Goal: Information Seeking & Learning: Learn about a topic

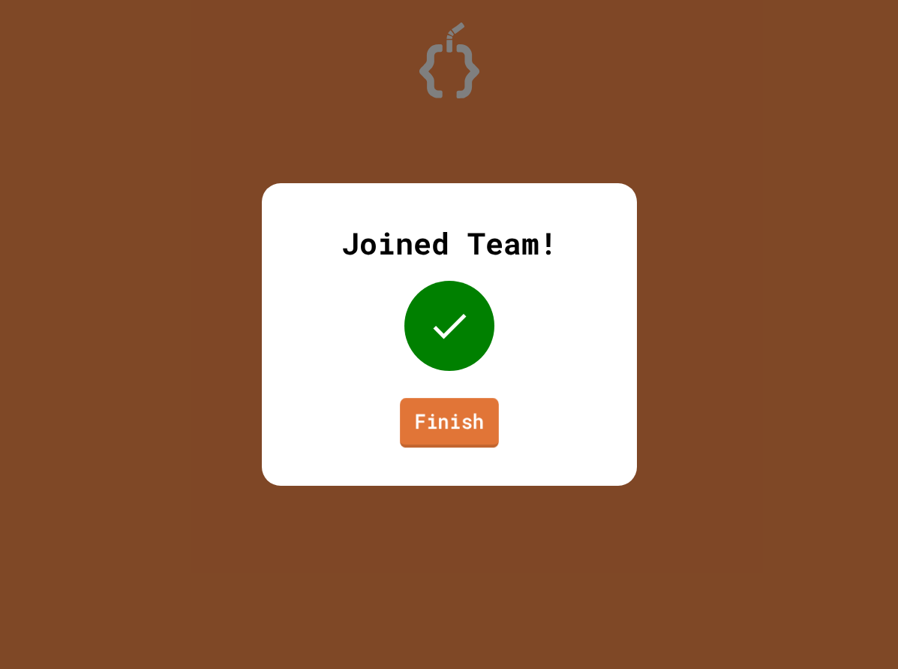
click at [484, 423] on link "Finish" at bounding box center [449, 423] width 99 height 50
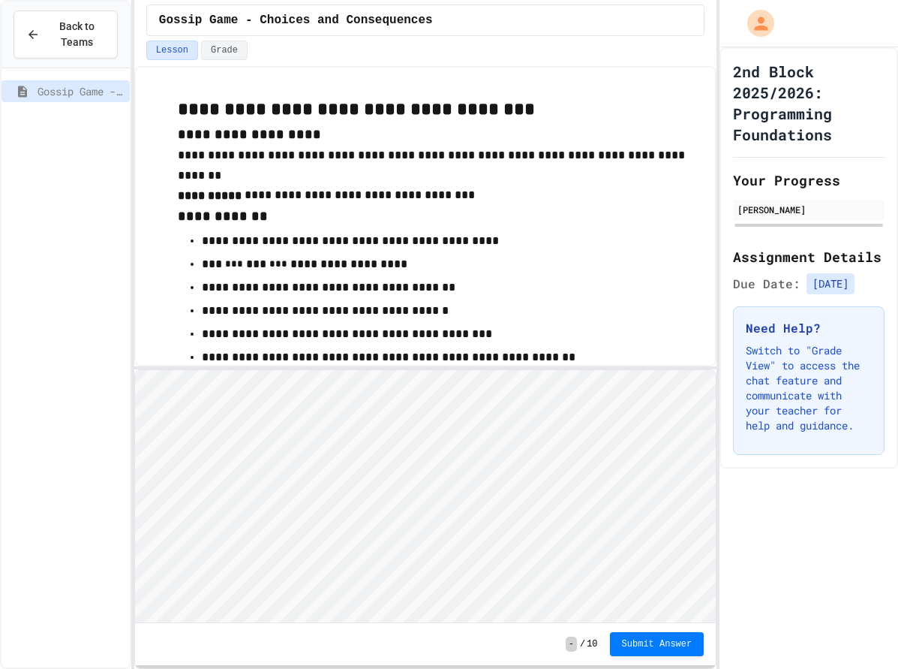
click at [536, 369] on html "Loading project... ! Error Loading Project There was an error loading the proje…" at bounding box center [424, 369] width 581 height 0
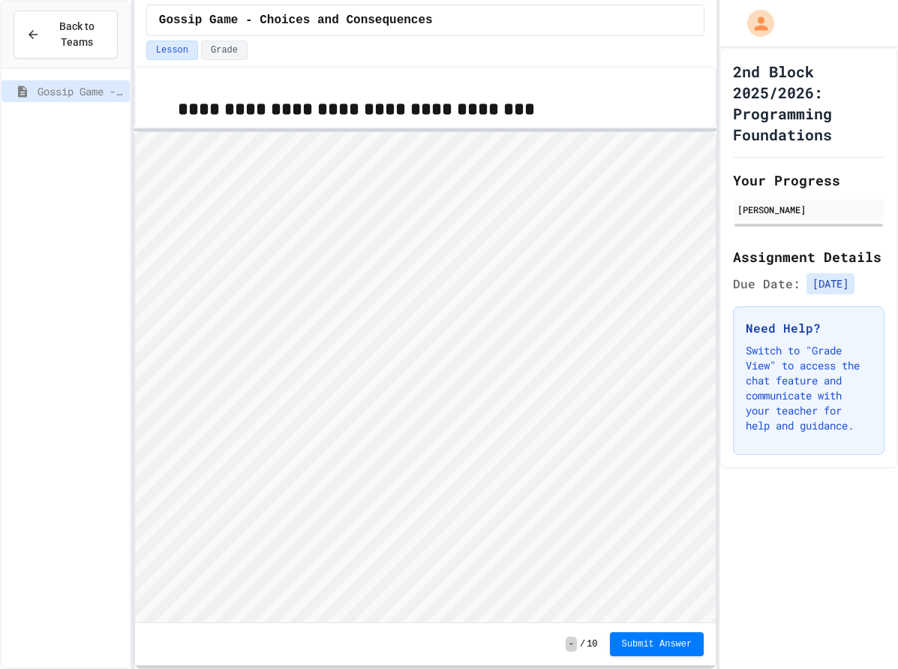
click at [601, 129] on div at bounding box center [425, 129] width 582 height 3
click at [397, 65] on div "Lesson Grade" at bounding box center [425, 54] width 582 height 26
click at [638, 29] on div "Gossip Game - Choices and Consequences" at bounding box center [425, 21] width 558 height 32
click at [838, 85] on h1 "2nd Block 2025/2026: Programming Foundations" at bounding box center [809, 103] width 152 height 84
click at [875, 102] on div "2nd Block 2025/2026: Programming Foundations Your Progress Jada Hopkins Assignm…" at bounding box center [809, 257] width 179 height 421
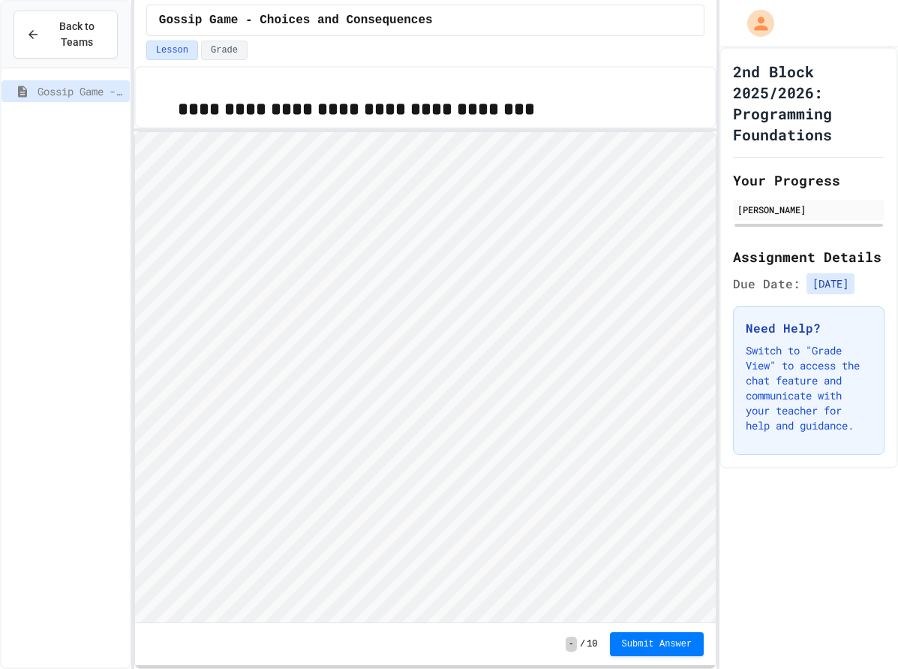
click at [873, 95] on h1 "2nd Block 2025/2026: Programming Foundations" at bounding box center [809, 103] width 152 height 84
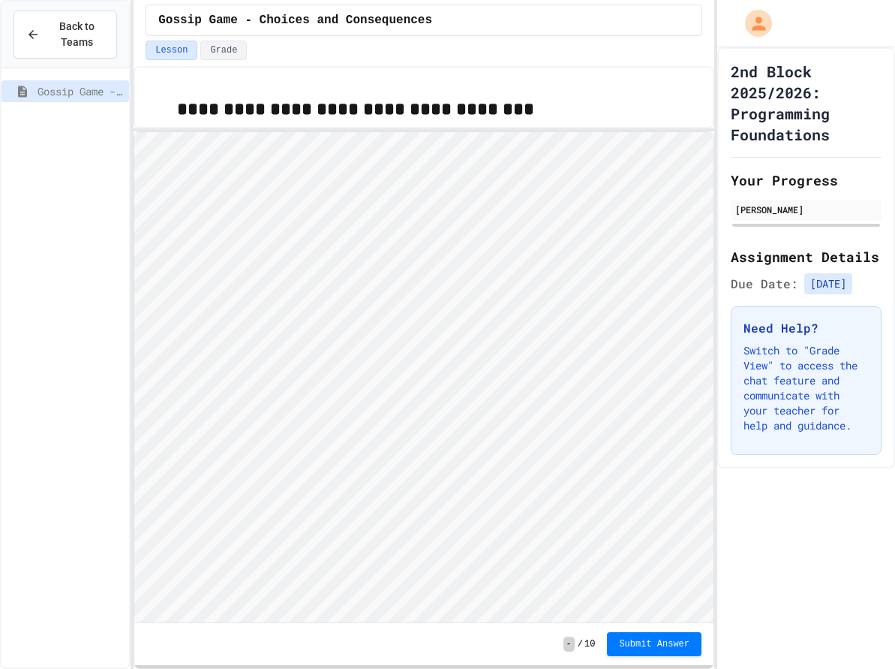
click at [882, 402] on div "2nd Block 2025/2026: Programming Foundations Your Progress Jada Hopkins Assignm…" at bounding box center [807, 257] width 178 height 421
click at [555, 95] on p "**********" at bounding box center [439, 109] width 524 height 29
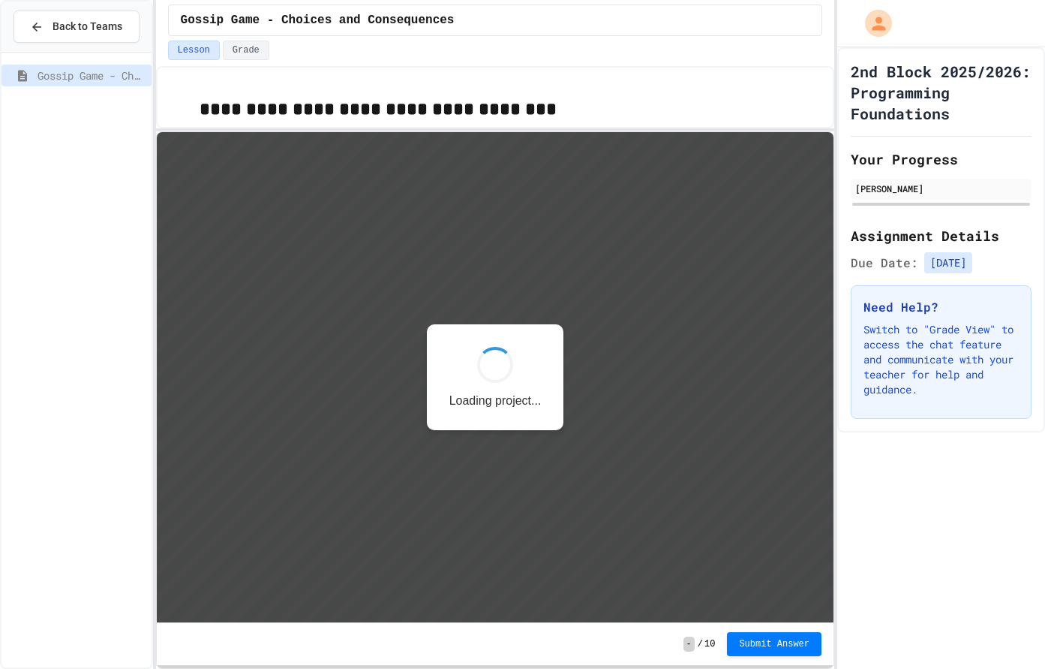
scroll to position [2, 0]
